Goal: Transaction & Acquisition: Purchase product/service

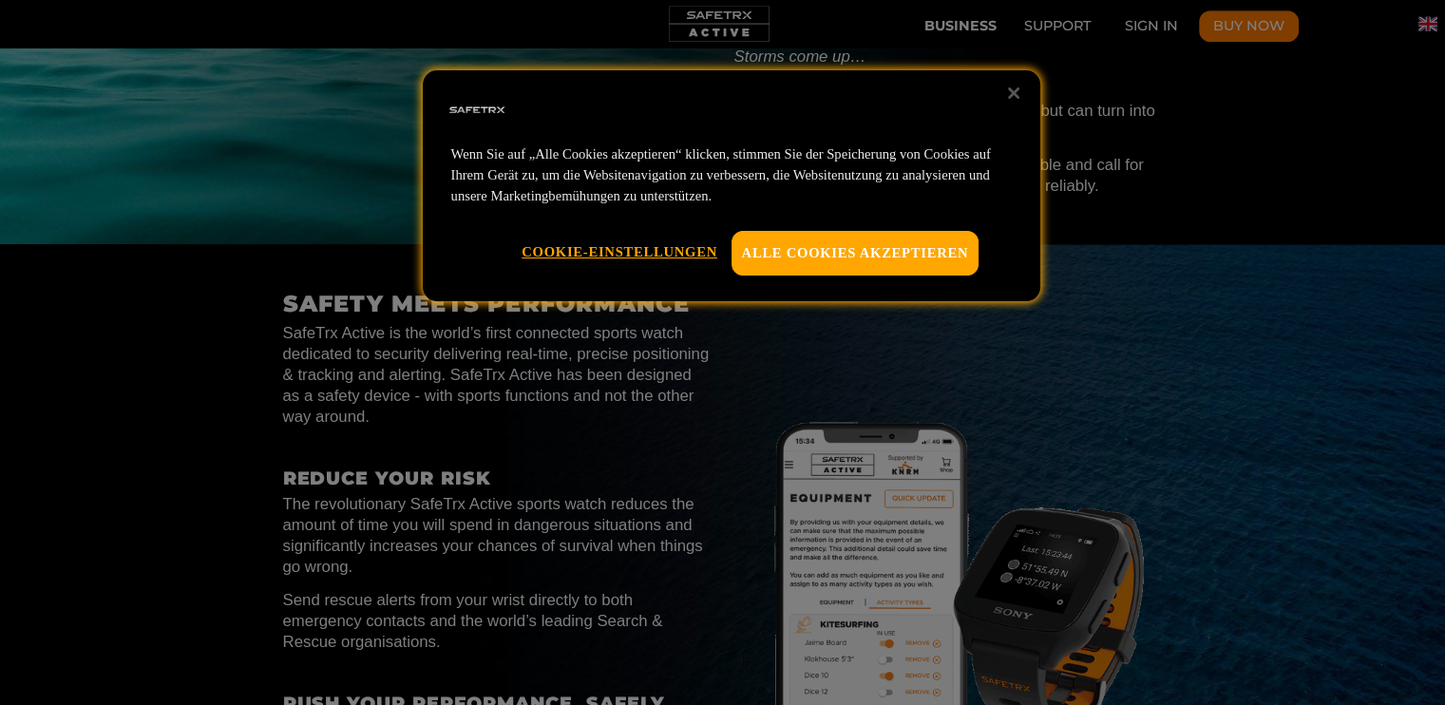
scroll to position [0, 9679]
drag, startPoint x: 691, startPoint y: 473, endPoint x: 1229, endPoint y: 324, distance: 558.2
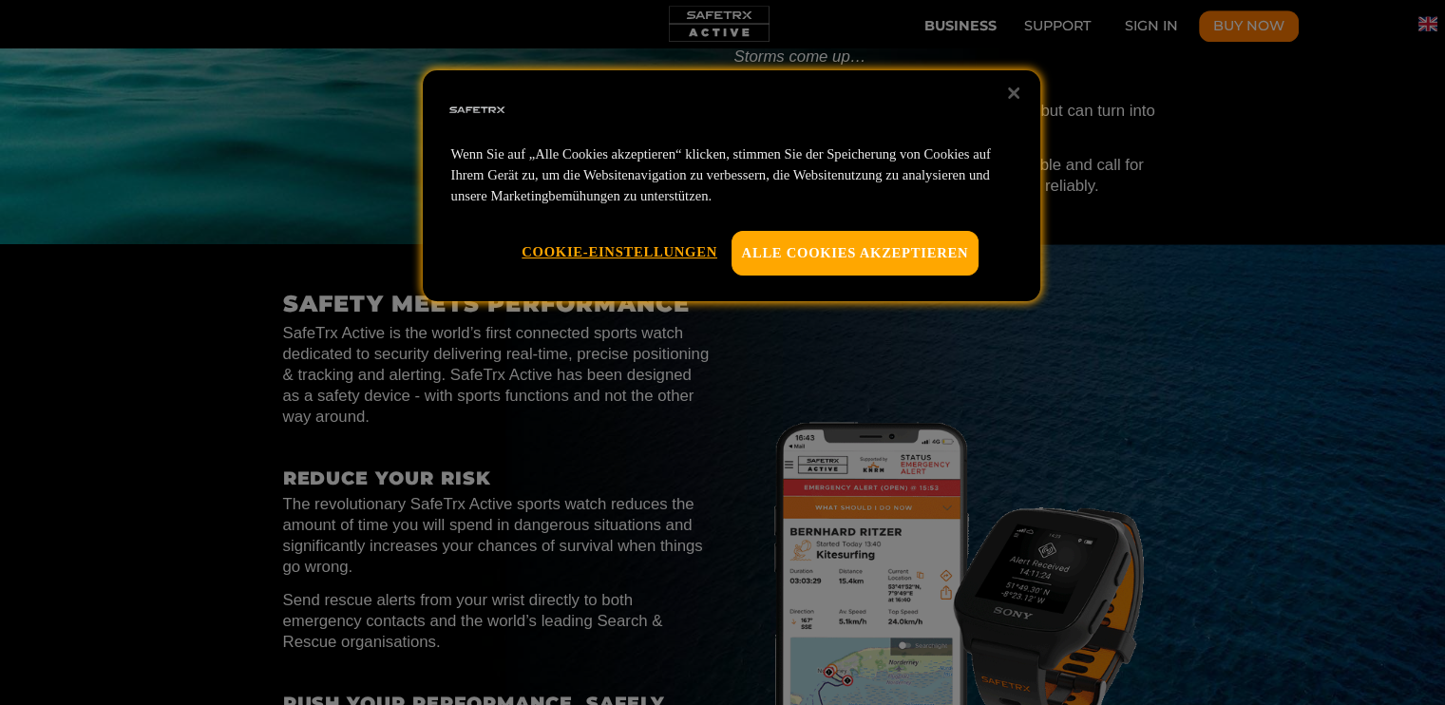
click at [1229, 324] on div at bounding box center [722, 352] width 1445 height 705
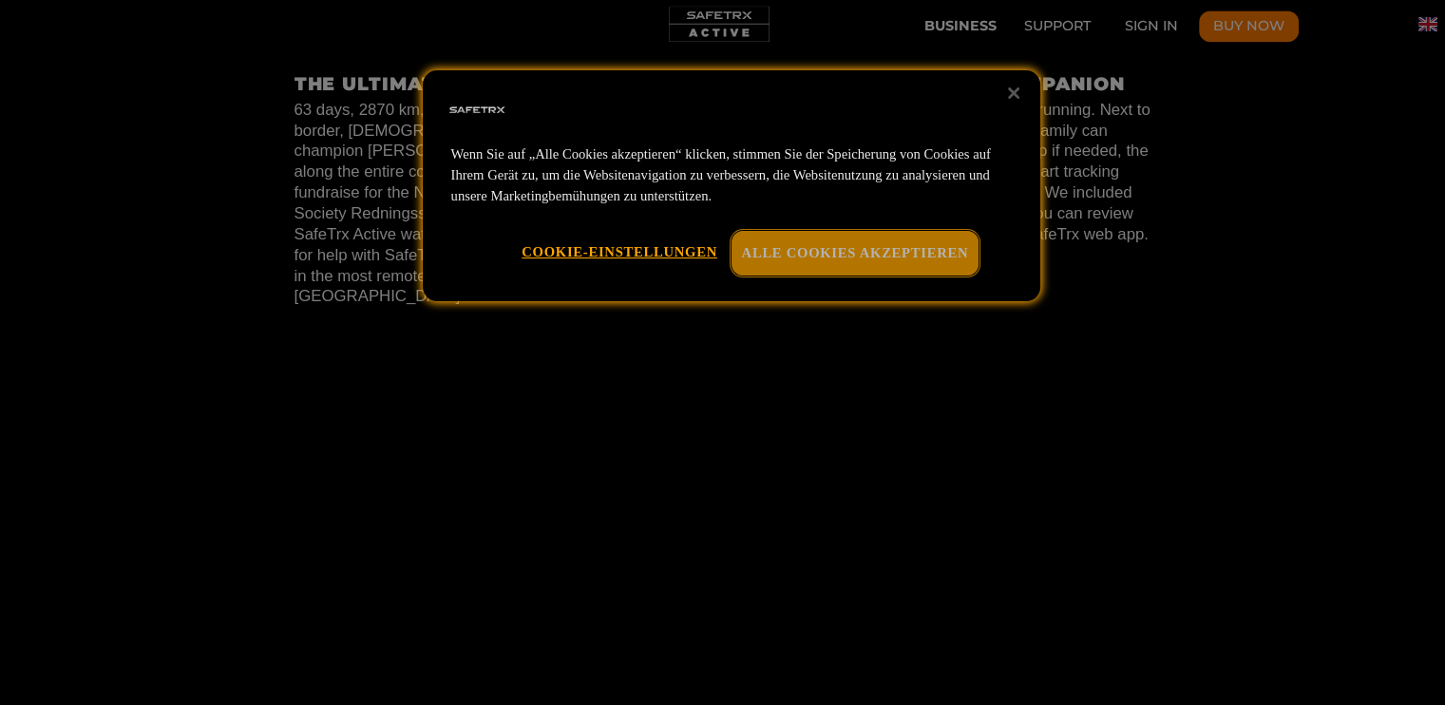
click at [840, 254] on button "Alle Cookies akzeptieren" at bounding box center [856, 253] width 248 height 44
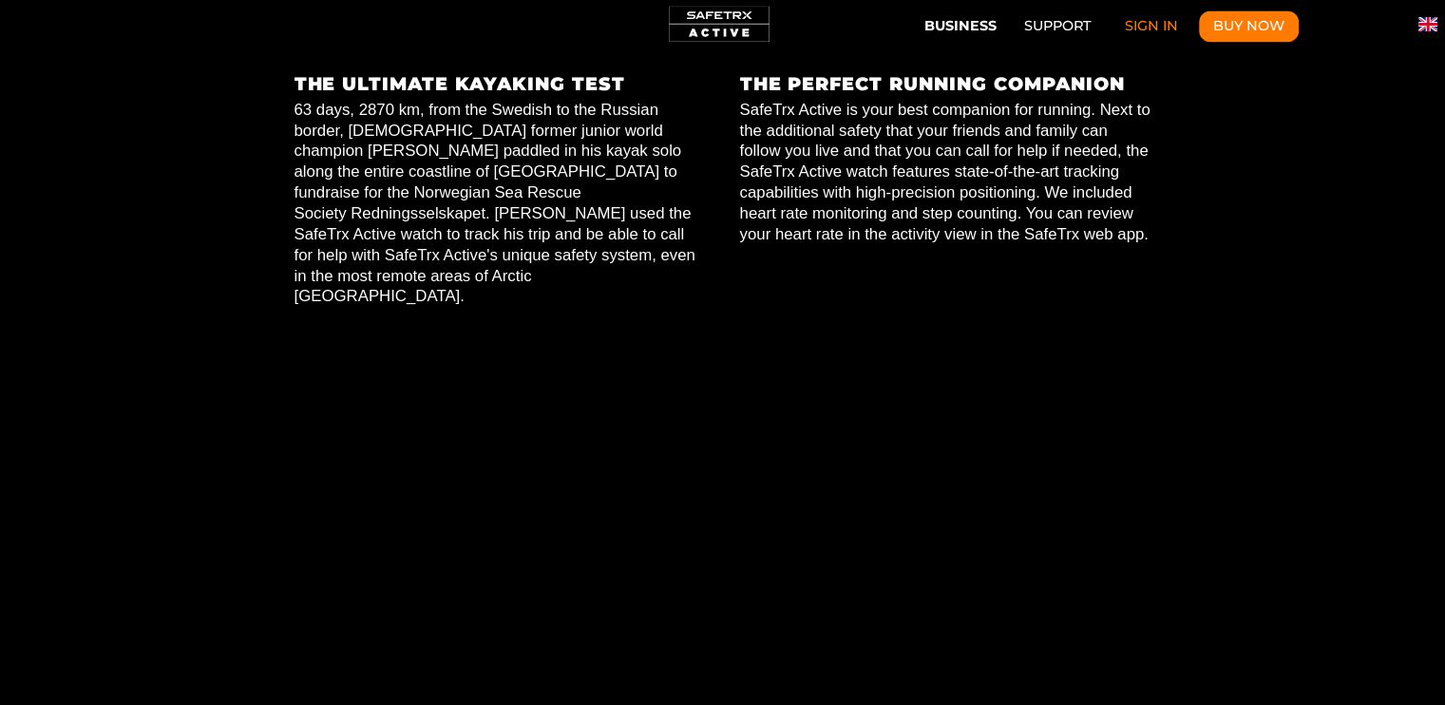
click at [1160, 26] on link "Sign In" at bounding box center [1152, 26] width 83 height 32
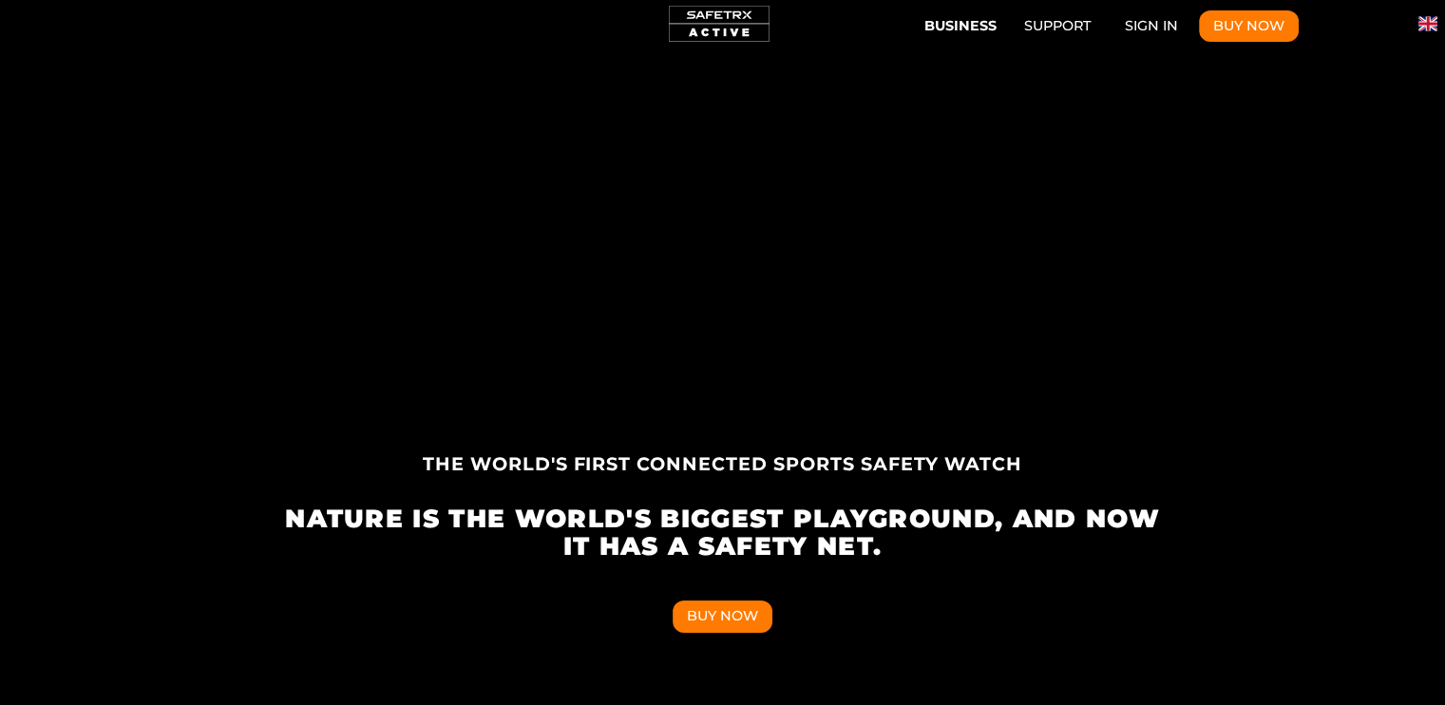
scroll to position [0, 6160]
click at [959, 19] on button "Business" at bounding box center [961, 23] width 86 height 31
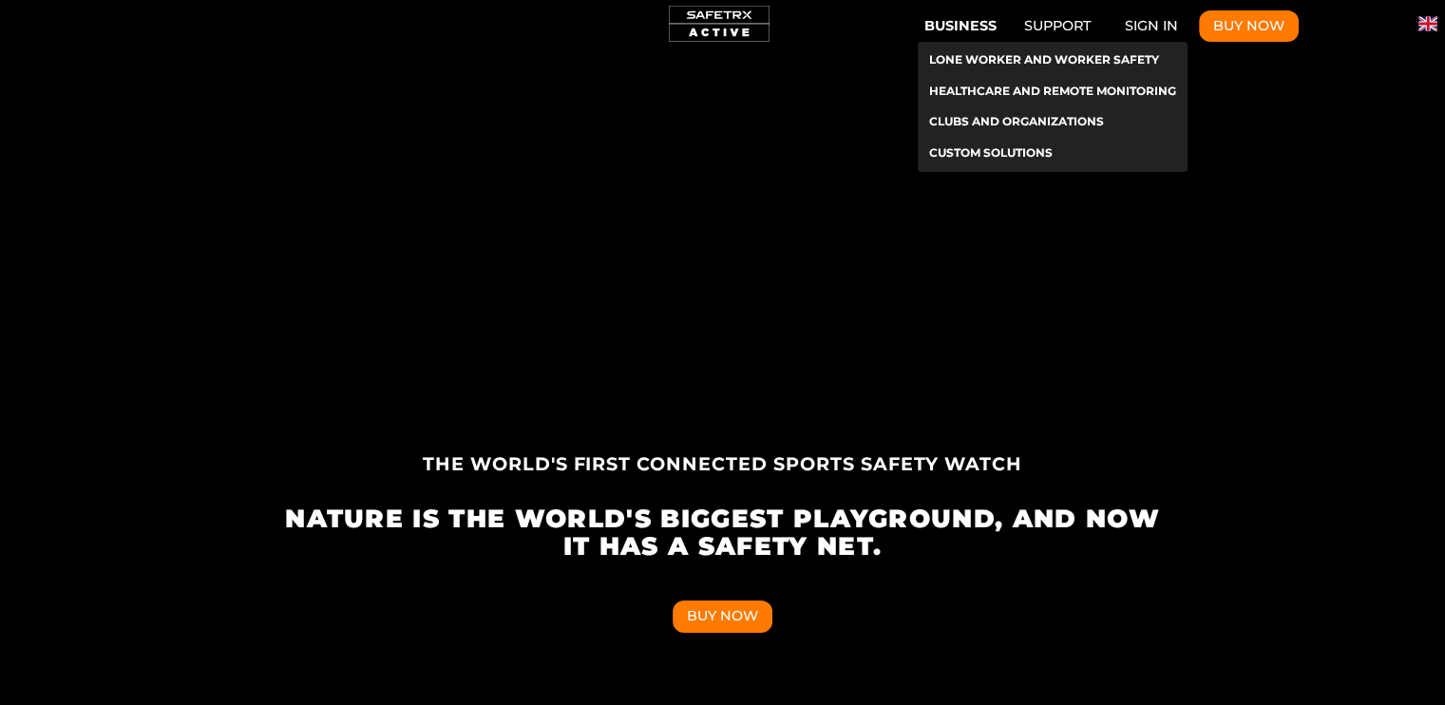
scroll to position [0, 7039]
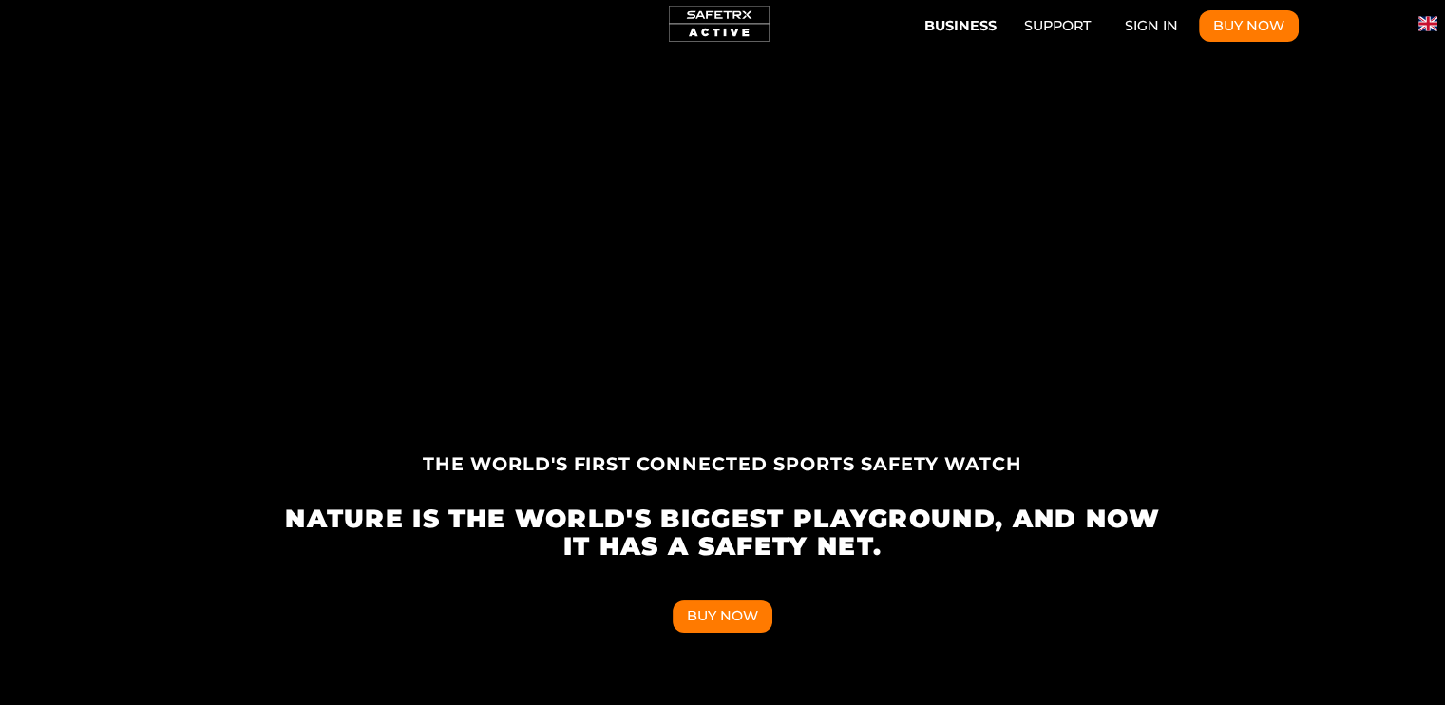
click at [1312, 105] on div "Header Intro" at bounding box center [722, 377] width 1445 height 658
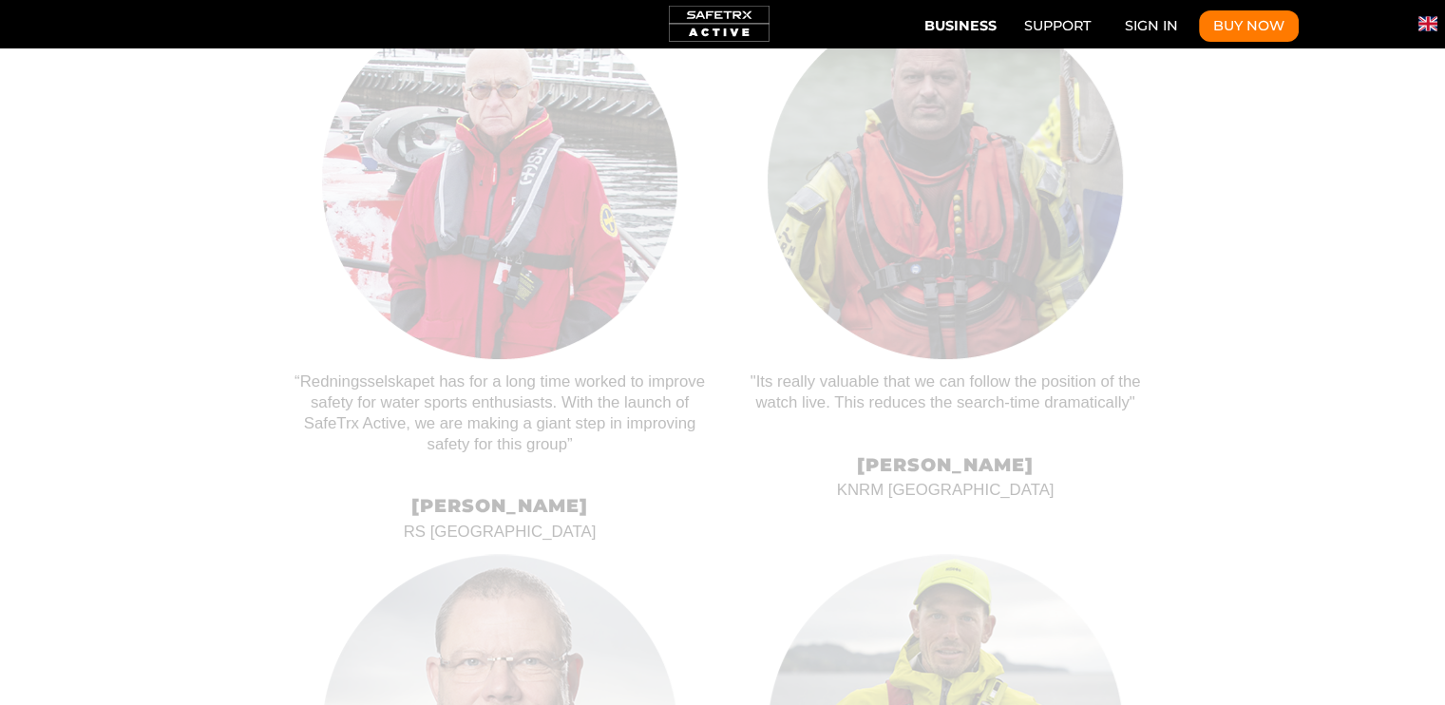
scroll to position [0, 1790]
